Goal: Task Accomplishment & Management: Use online tool/utility

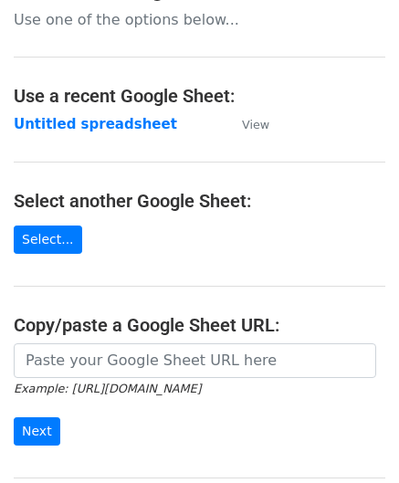
scroll to position [183, 0]
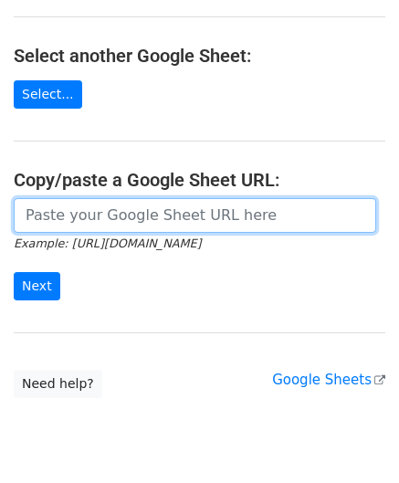
click at [87, 209] on input "url" at bounding box center [195, 215] width 362 height 35
paste input "https://docs.google.com/spreadsheets/d/1WScGdz8KaSXsOtHpsO4LnA-H8s6a4XfhXWbQCAw…"
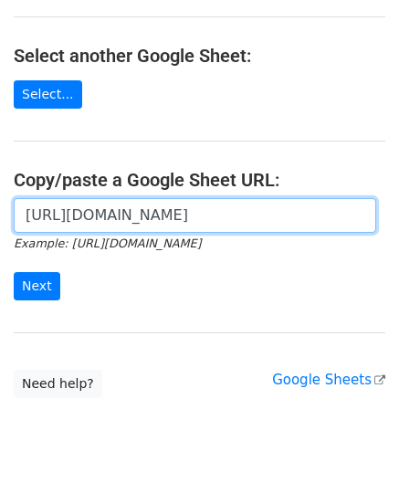
scroll to position [0, 415]
type input "https://docs.google.com/spreadsheets/d/1WScGdz8KaSXsOtHpsO4LnA-H8s6a4XfhXWbQCAw…"
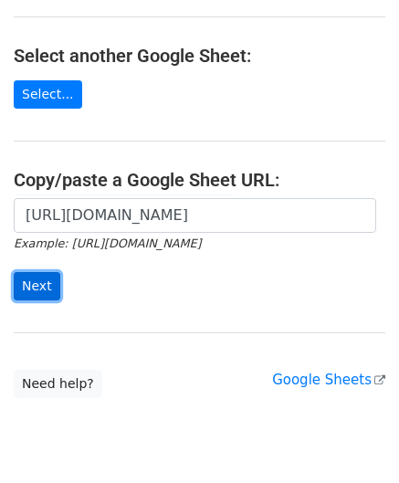
click at [37, 284] on input "Next" at bounding box center [37, 286] width 47 height 28
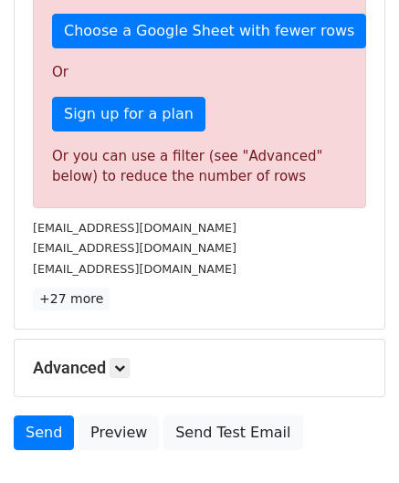
scroll to position [616, 0]
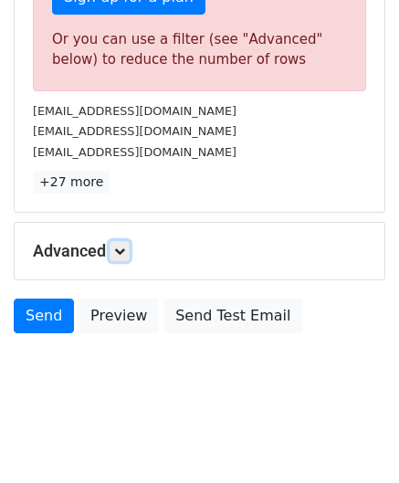
drag, startPoint x: 121, startPoint y: 247, endPoint x: 140, endPoint y: 256, distance: 20.4
click at [121, 247] on icon at bounding box center [119, 251] width 11 height 11
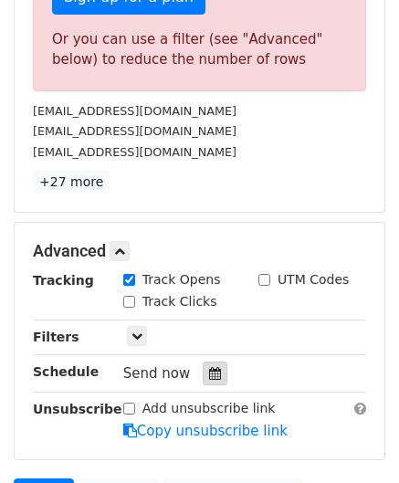
click at [203, 369] on div at bounding box center [215, 373] width 25 height 24
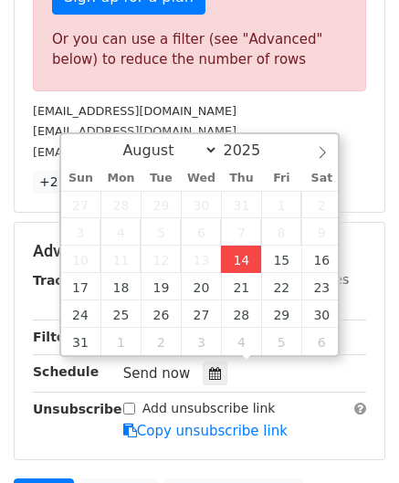
type input "[DATE] 12:00"
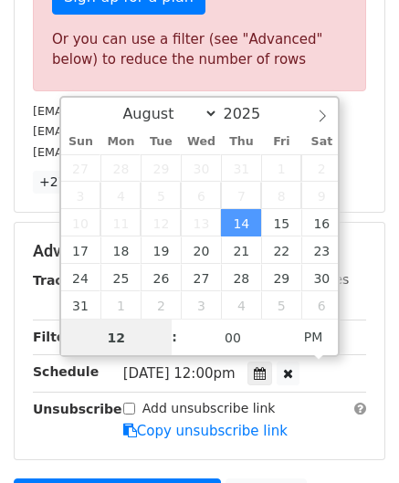
paste input "8"
type input "8"
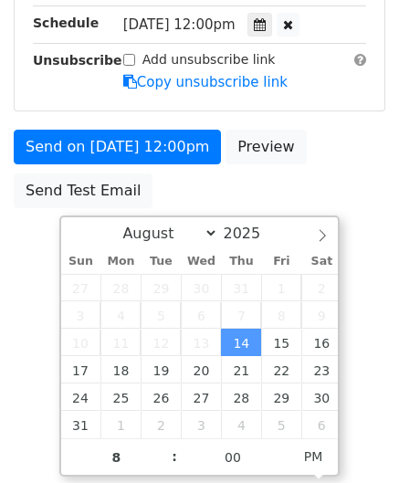
type input "[DATE] 20:00"
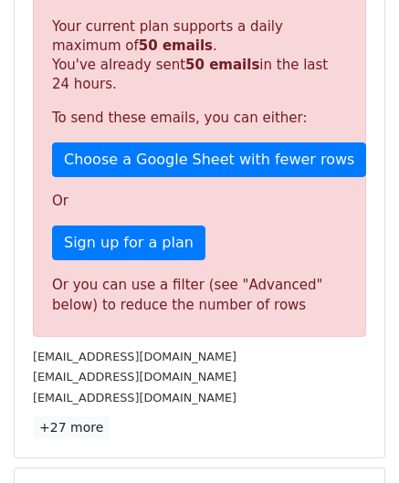
scroll to position [837, 0]
